Goal: Task Accomplishment & Management: Use online tool/utility

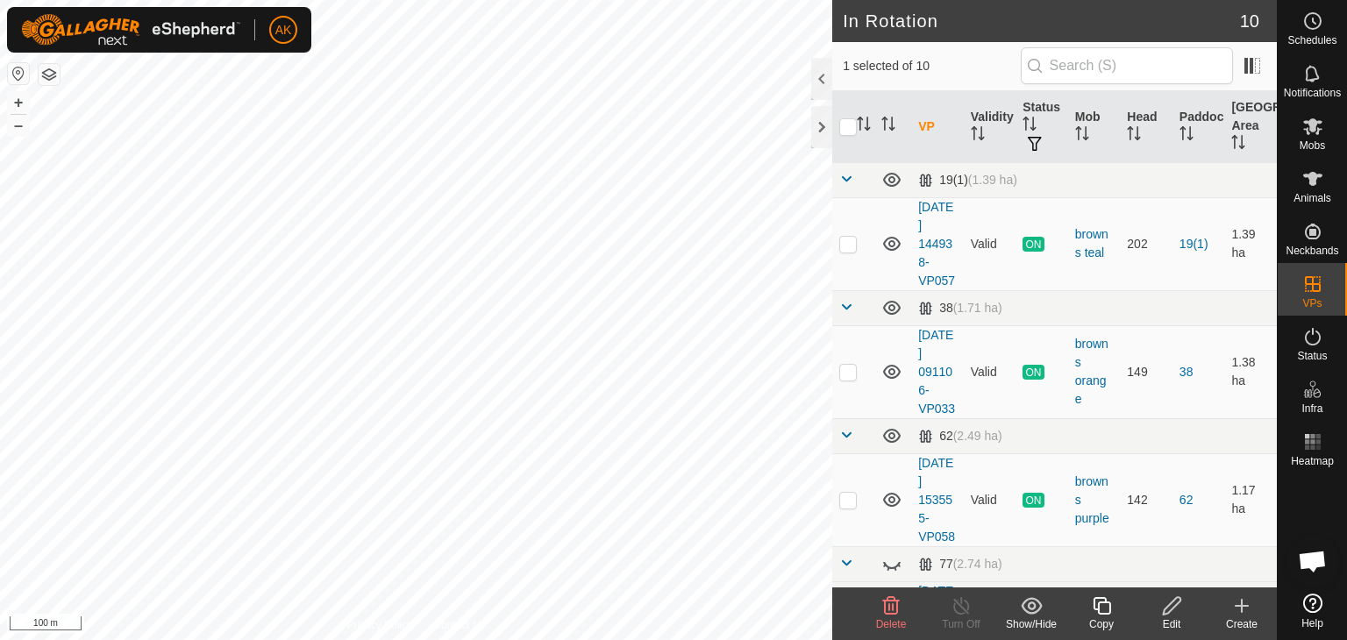
click at [887, 618] on span "Delete" at bounding box center [891, 624] width 31 height 12
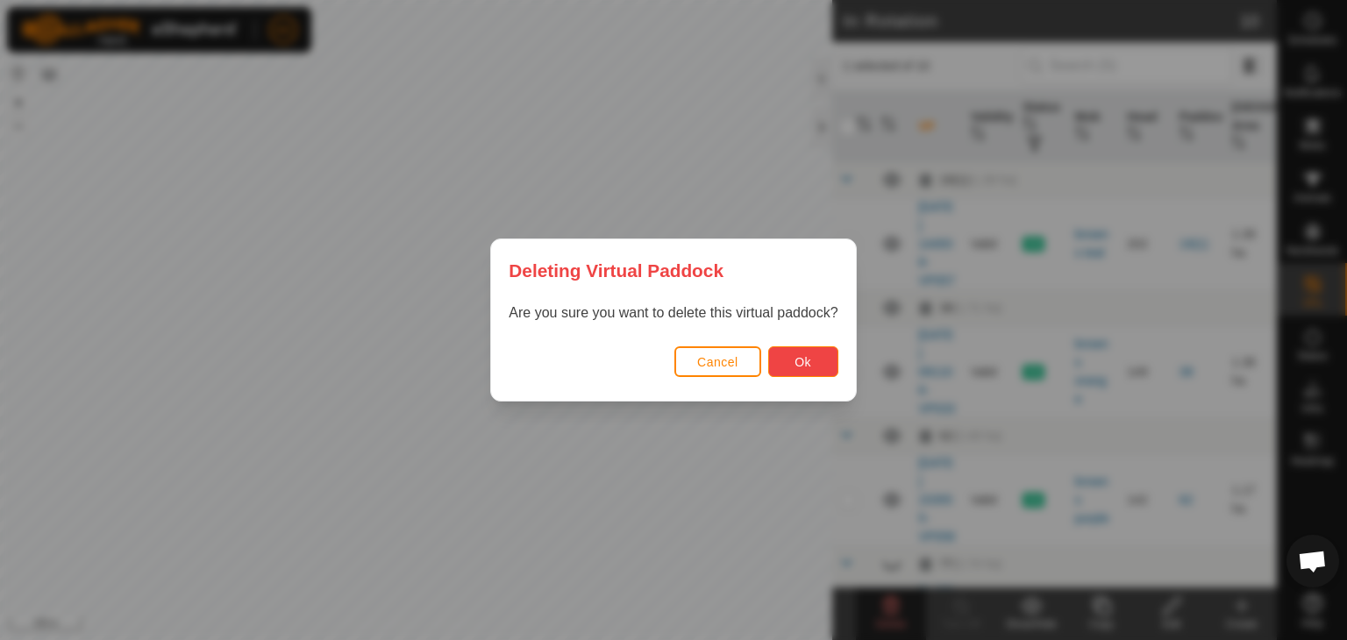
click at [815, 365] on button "Ok" at bounding box center [803, 361] width 70 height 31
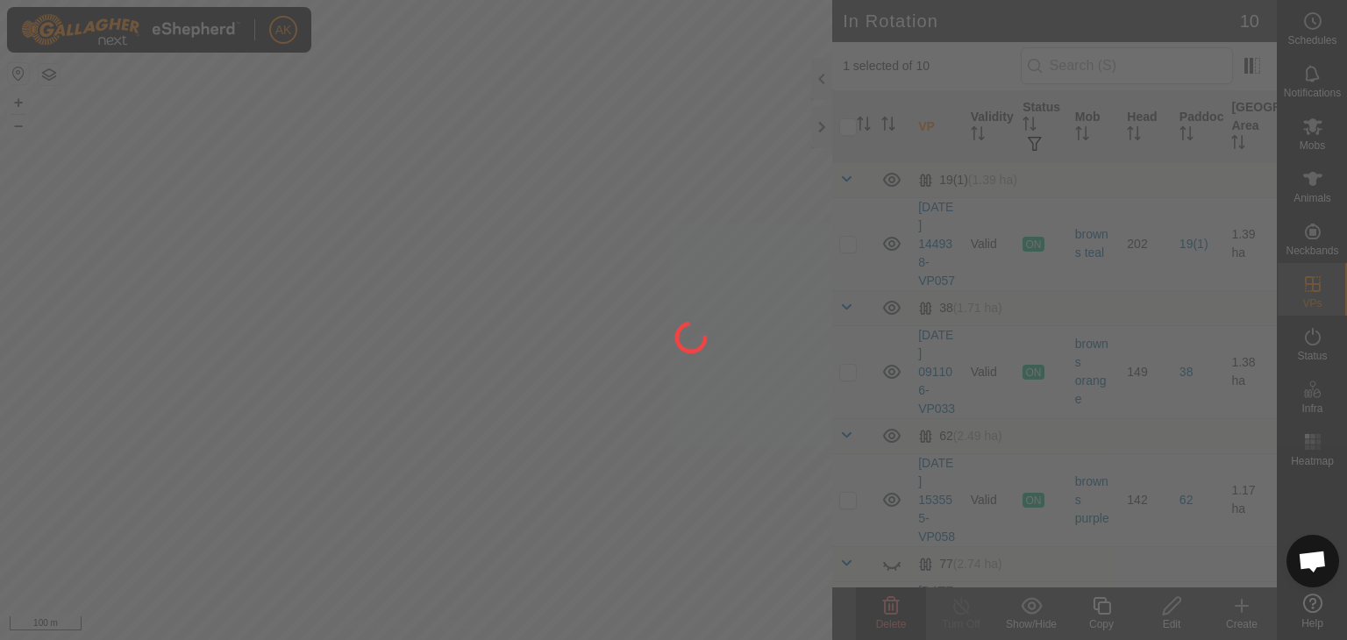
checkbox input "false"
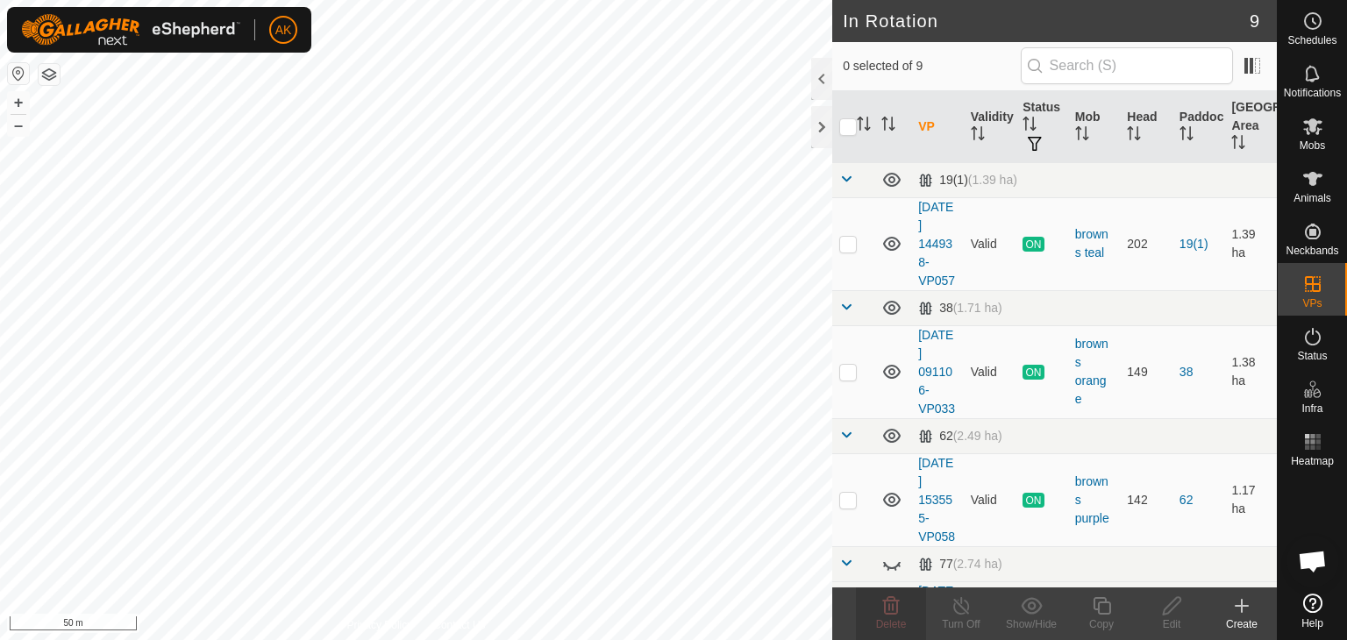
checkbox input "true"
click at [1094, 604] on icon at bounding box center [1102, 606] width 18 height 18
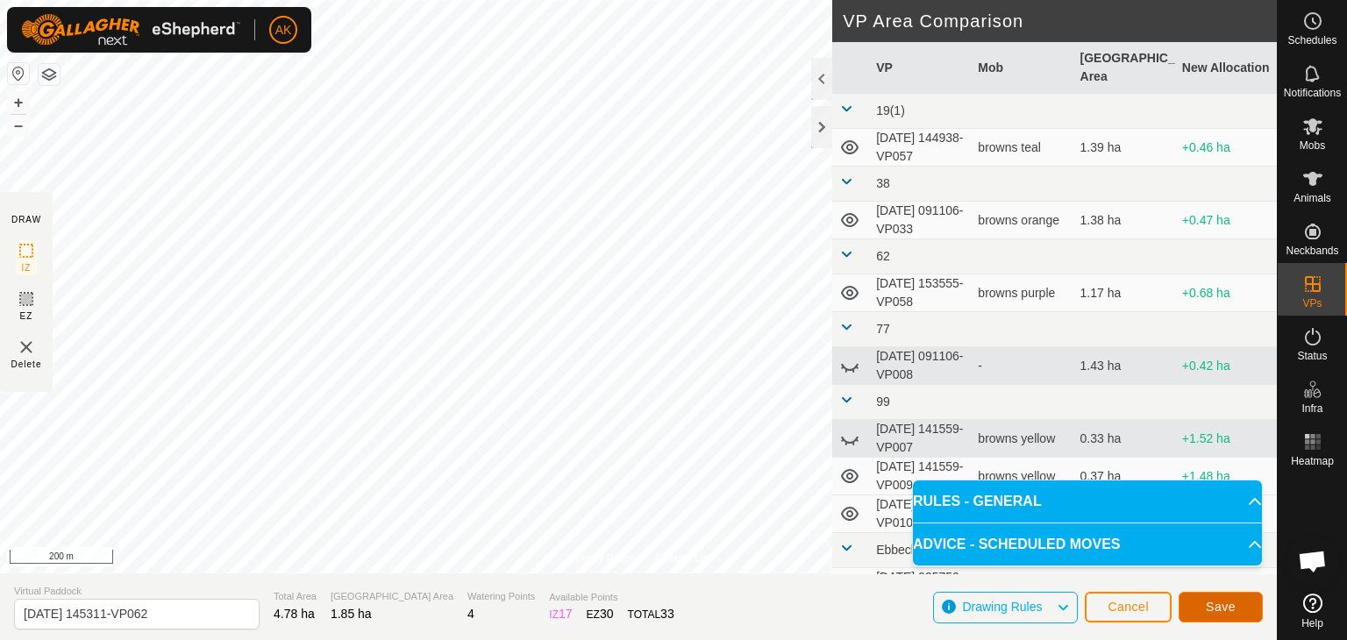
click at [1212, 615] on button "Save" at bounding box center [1221, 607] width 84 height 31
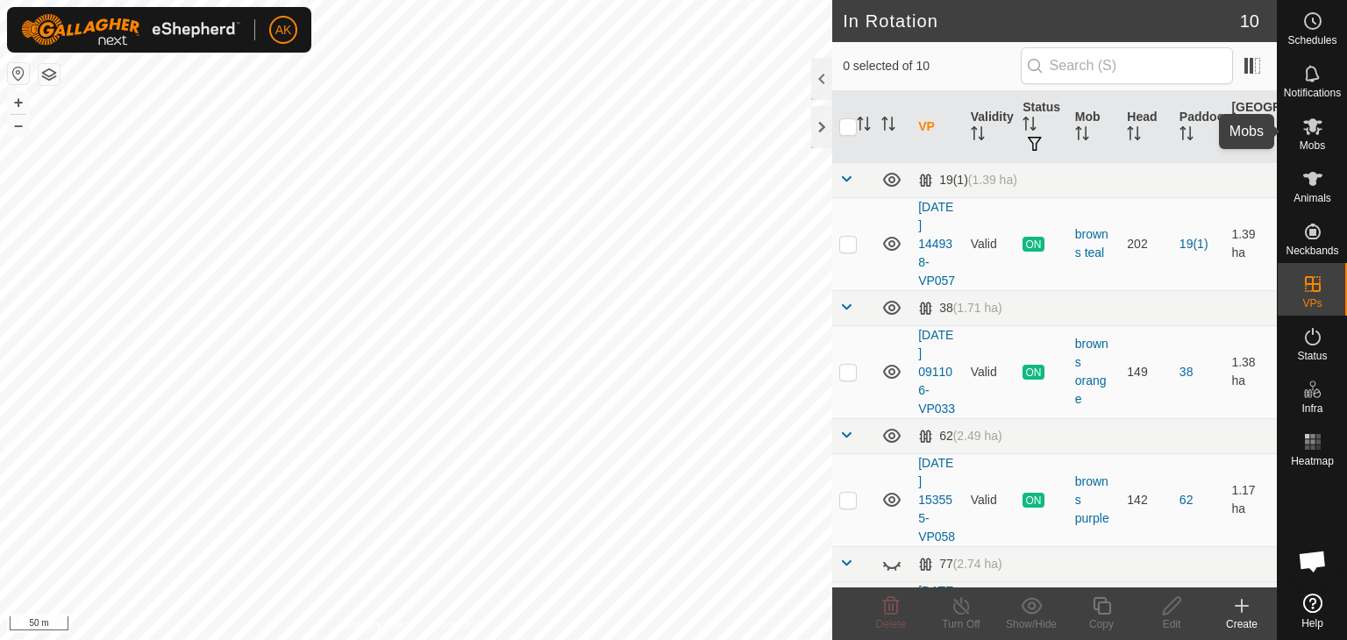
click at [1314, 129] on icon at bounding box center [1312, 126] width 19 height 17
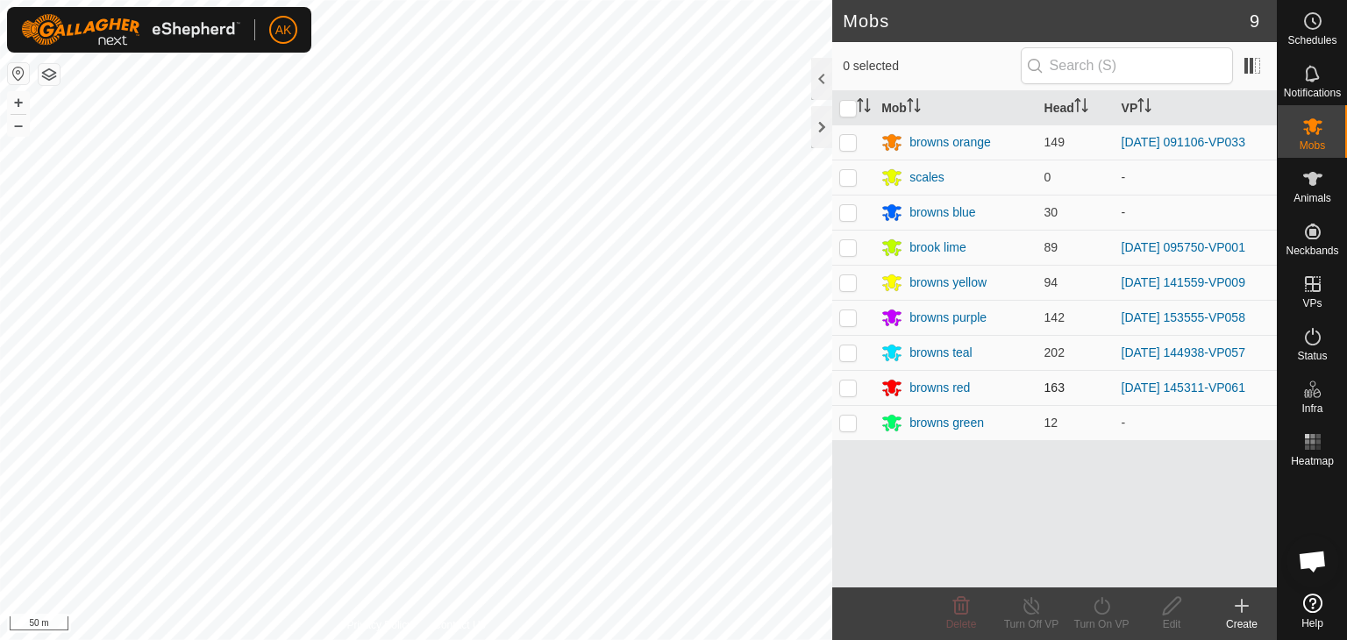
click at [844, 385] on p-checkbox at bounding box center [848, 388] width 18 height 14
checkbox input "true"
click at [1107, 601] on icon at bounding box center [1102, 606] width 16 height 18
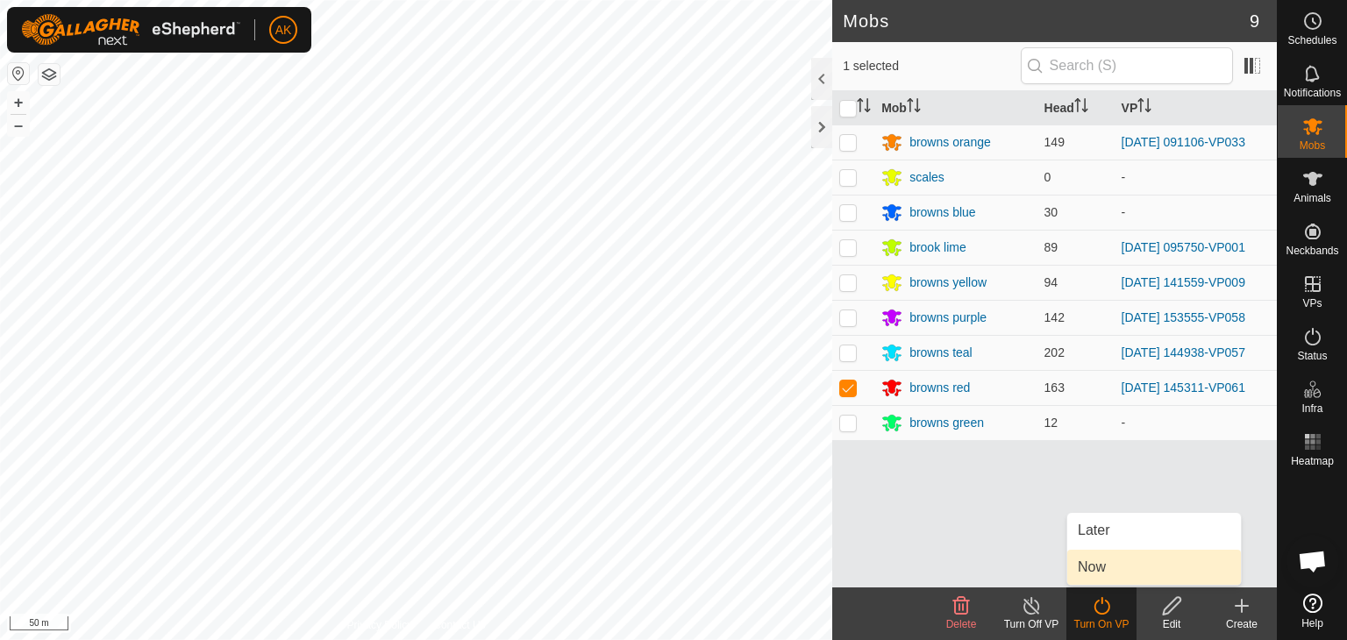
click at [1090, 572] on link "Now" at bounding box center [1154, 567] width 174 height 35
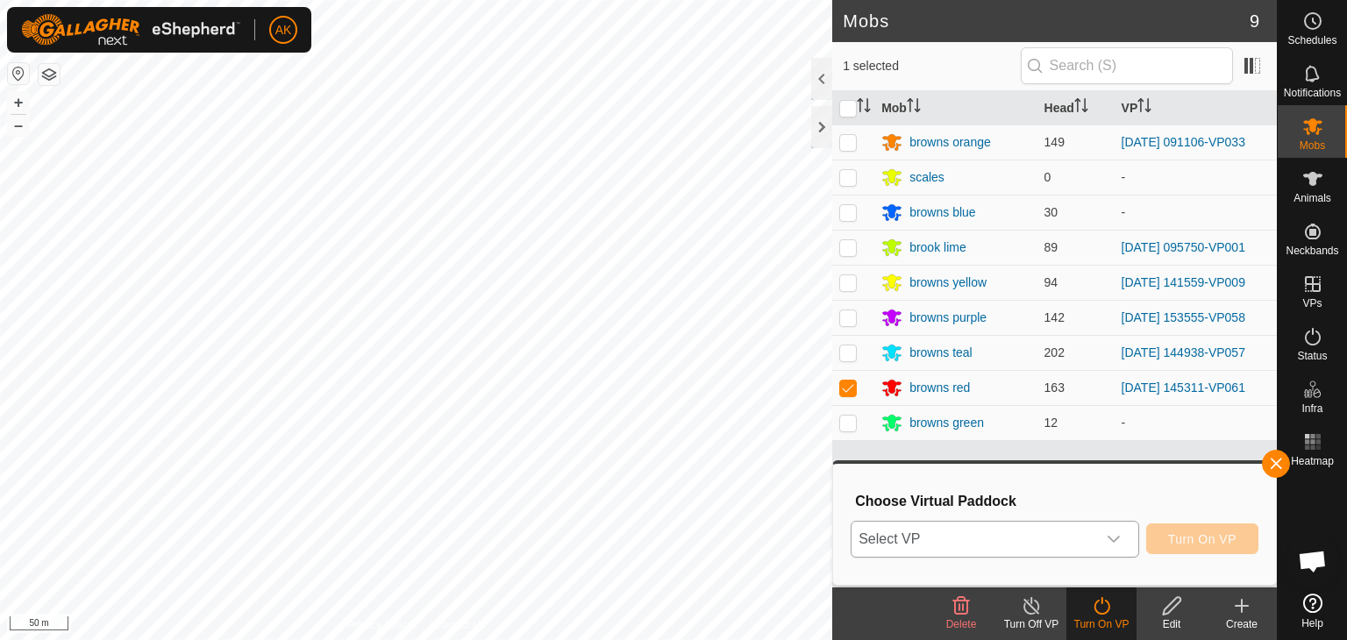
click at [1022, 538] on span "Select VP" at bounding box center [974, 539] width 245 height 35
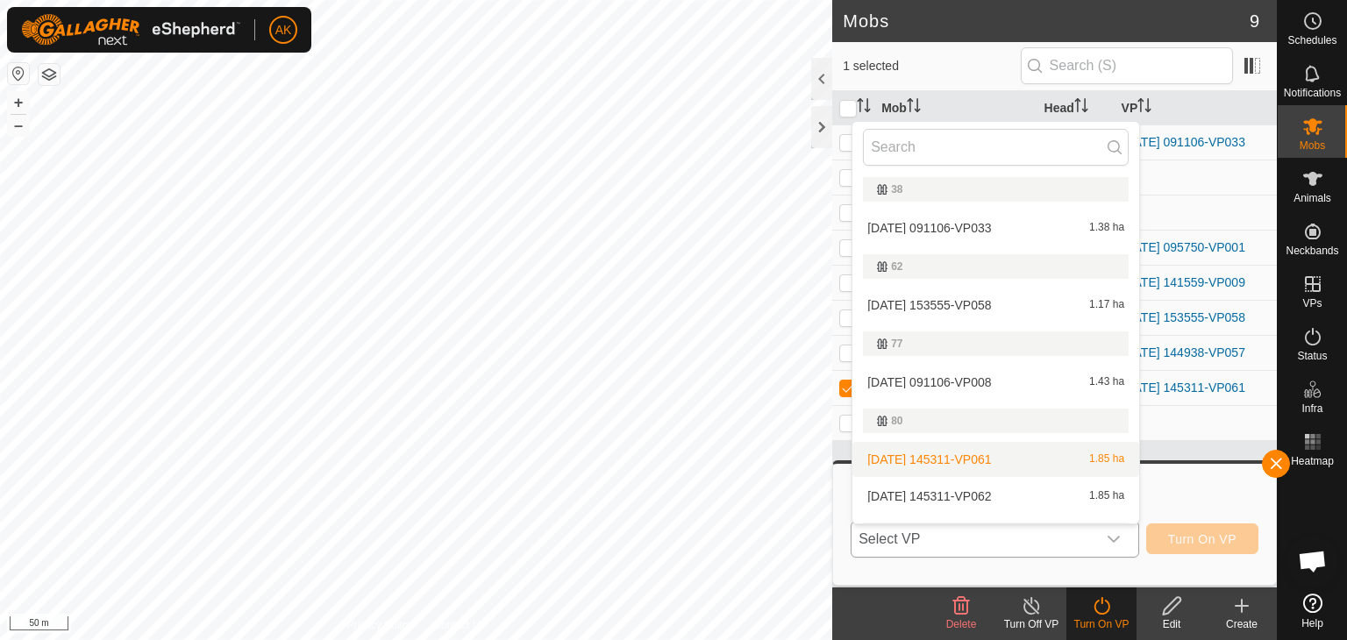
scroll to position [121, 0]
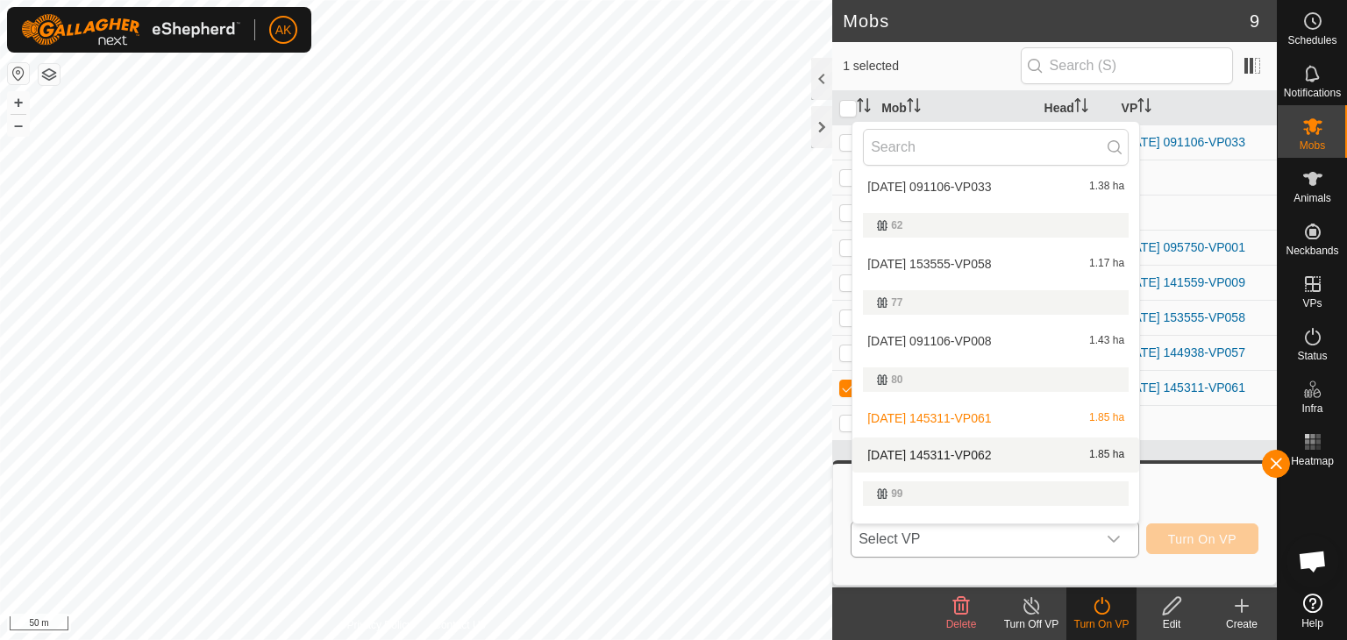
click at [974, 453] on li "[DATE] 145311-VP062 1.85 ha" at bounding box center [995, 455] width 287 height 35
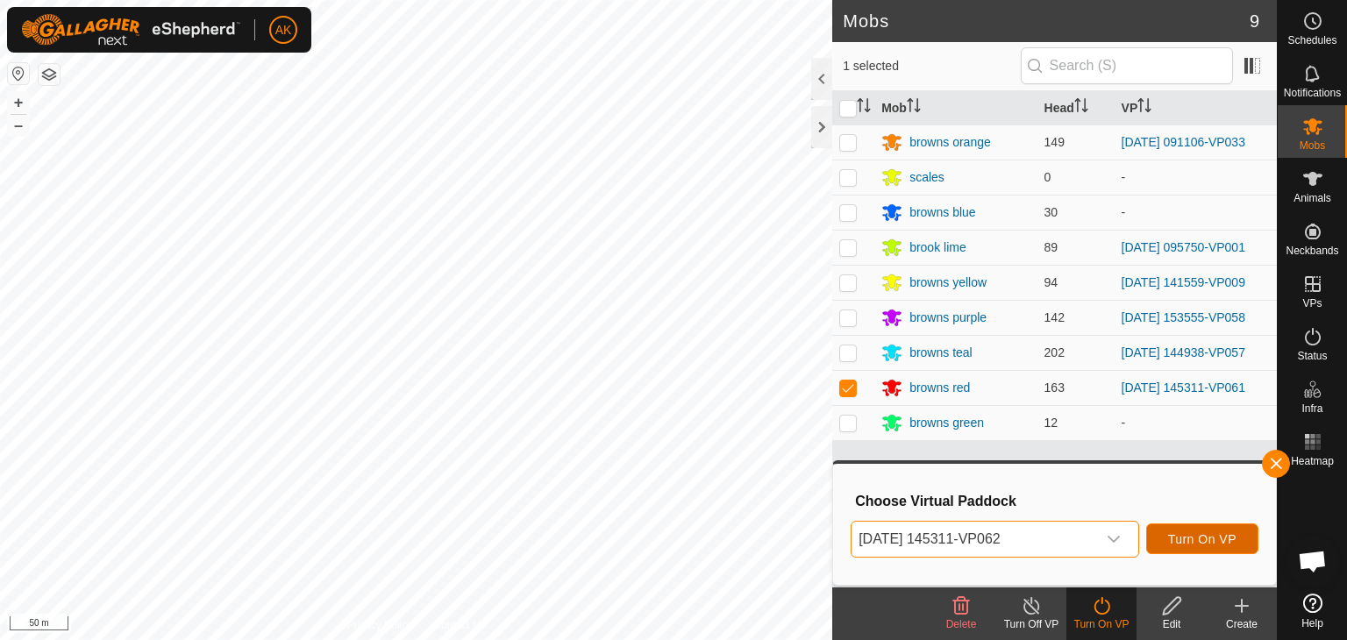
click at [1196, 532] on span "Turn On VP" at bounding box center [1202, 539] width 68 height 14
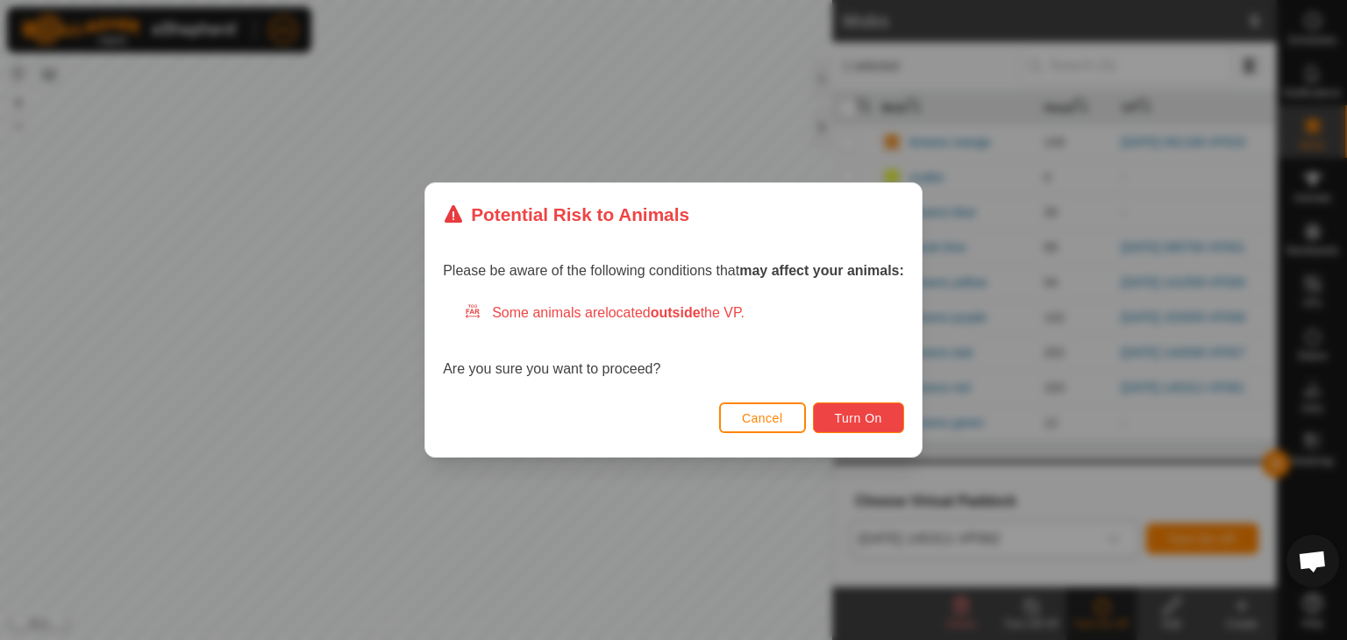
click at [862, 406] on button "Turn On" at bounding box center [858, 418] width 91 height 31
